Goal: Task Accomplishment & Management: Manage account settings

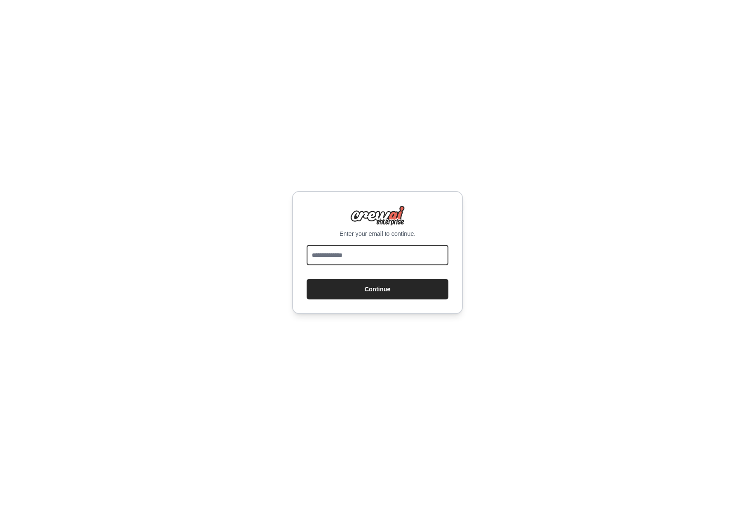
click at [373, 255] on input "email" at bounding box center [377, 255] width 142 height 20
type input "**********"
click at [383, 289] on button "Continue" at bounding box center [377, 289] width 142 height 20
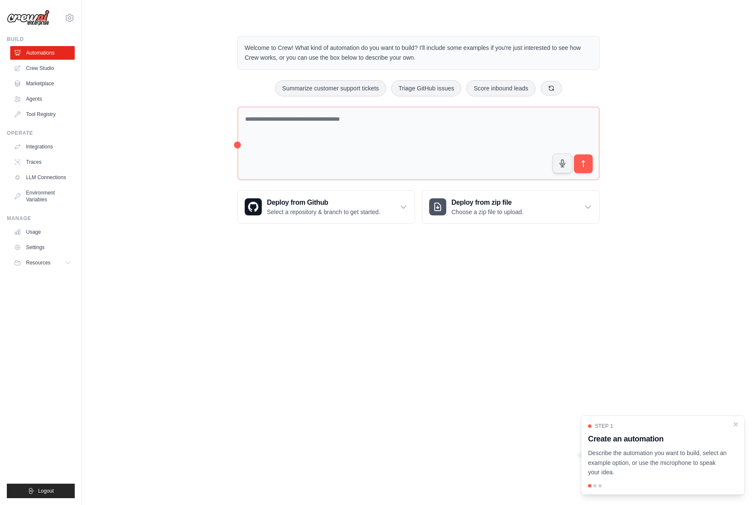
drag, startPoint x: 35, startPoint y: 21, endPoint x: 44, endPoint y: 22, distance: 8.2
click at [35, 21] on img at bounding box center [28, 18] width 43 height 16
click at [67, 18] on icon at bounding box center [69, 18] width 10 height 10
click at [53, 61] on link "Settings" at bounding box center [69, 57] width 75 height 15
